Goal: Transaction & Acquisition: Purchase product/service

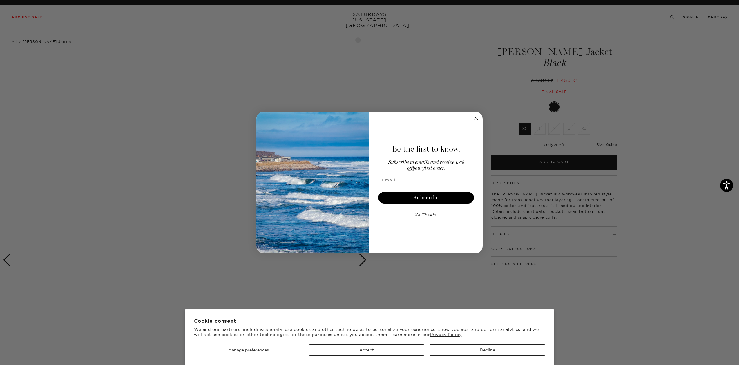
click at [475, 120] on circle "Close dialog" at bounding box center [476, 118] width 7 height 7
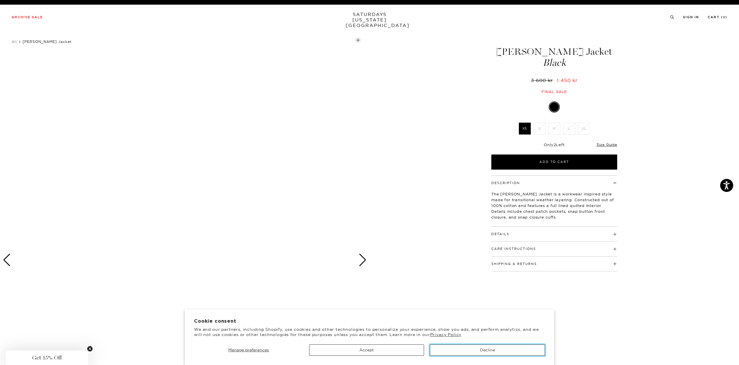
click at [485, 352] on button "Decline" at bounding box center [487, 350] width 115 height 11
click at [485, 351] on button "Decline" at bounding box center [487, 350] width 115 height 11
click at [367, 262] on div at bounding box center [185, 260] width 370 height 462
click at [363, 260] on div "Next slide" at bounding box center [363, 260] width 8 height 13
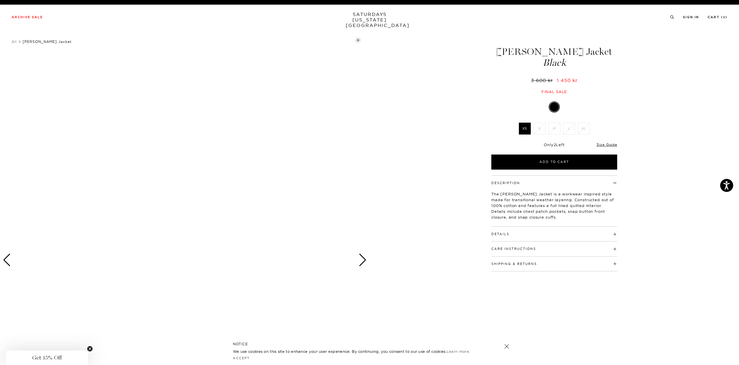
click at [388, 18] on link "SATURDAYS [US_STATE][GEOGRAPHIC_DATA]" at bounding box center [370, 20] width 48 height 17
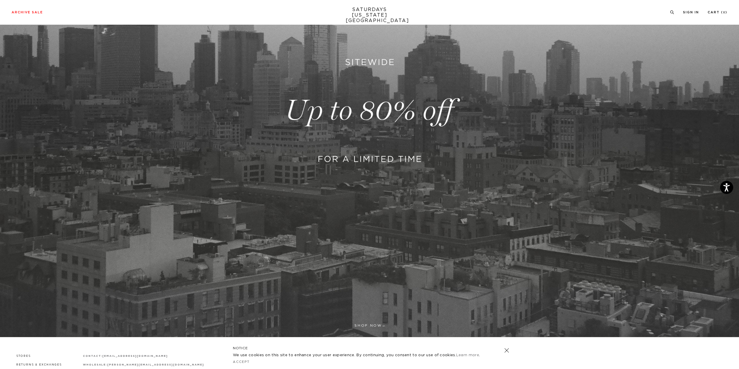
scroll to position [203, 0]
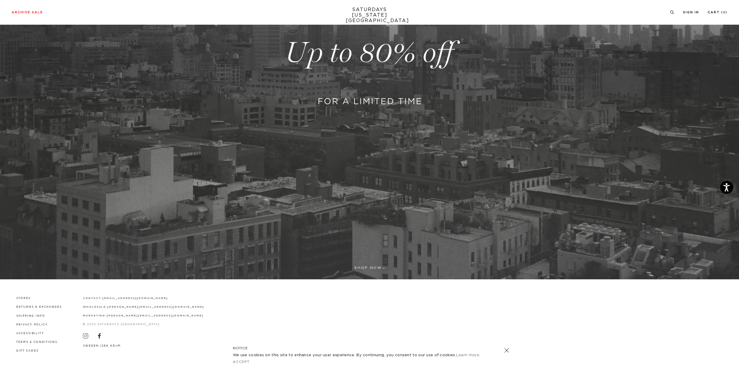
click at [369, 159] on link at bounding box center [369, 53] width 739 height 452
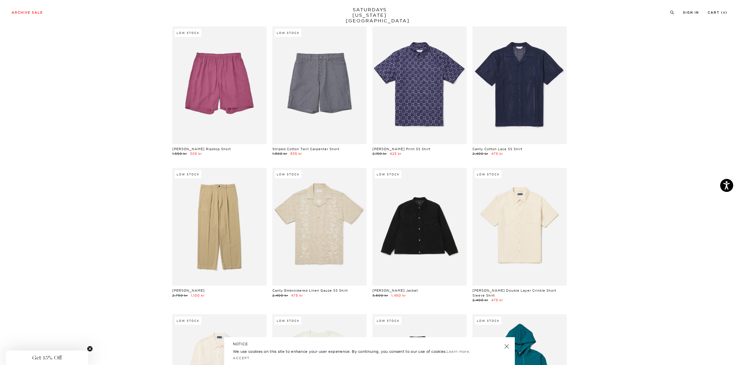
scroll to position [3802, 0]
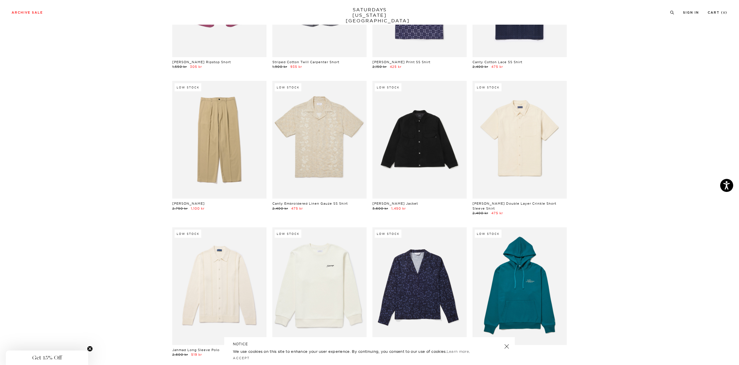
drag, startPoint x: 424, startPoint y: 144, endPoint x: 617, endPoint y: 140, distance: 193.8
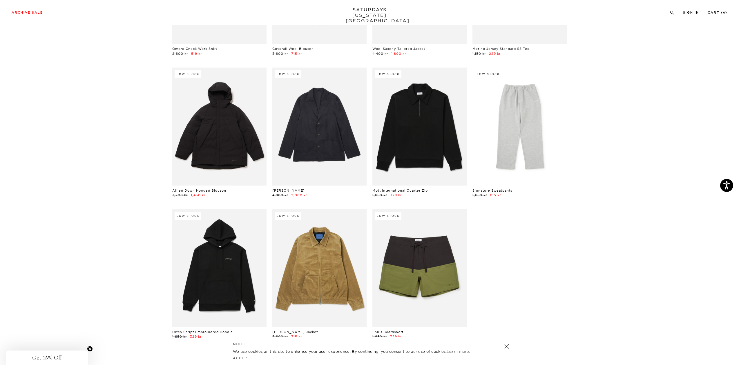
scroll to position [8047, 0]
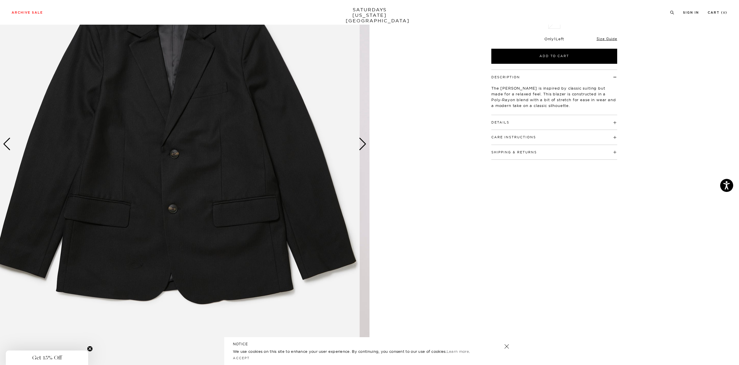
click at [251, 108] on img at bounding box center [175, 144] width 370 height 462
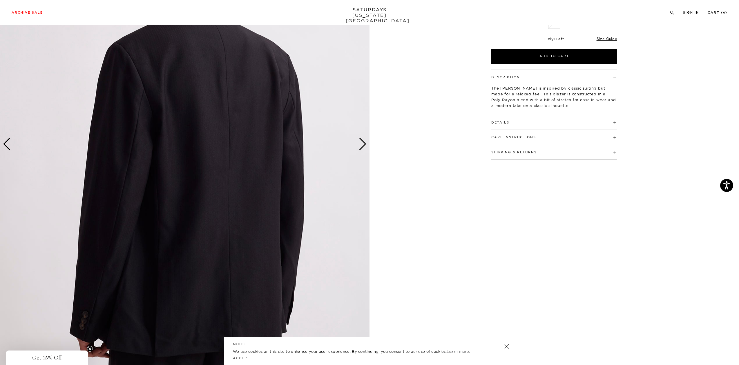
scroll to position [58, 0]
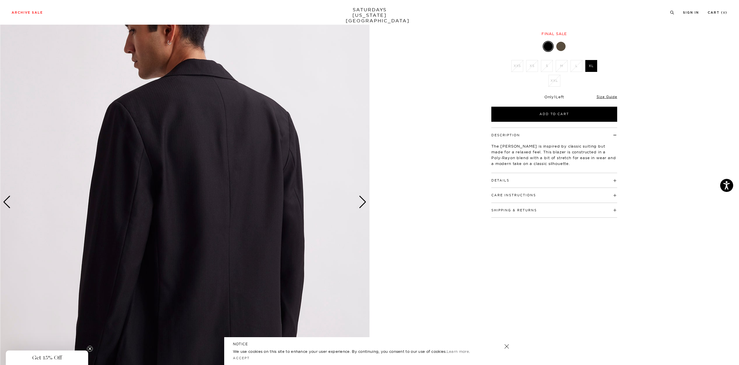
click at [366, 204] on div "Next slide" at bounding box center [363, 202] width 8 height 13
click at [364, 199] on div "Next slide" at bounding box center [363, 202] width 8 height 13
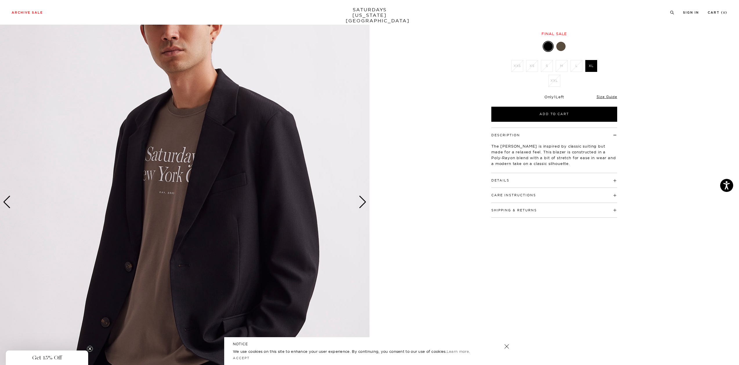
click at [364, 199] on div "Next slide" at bounding box center [363, 202] width 8 height 13
